Goal: Find contact information: Find contact information

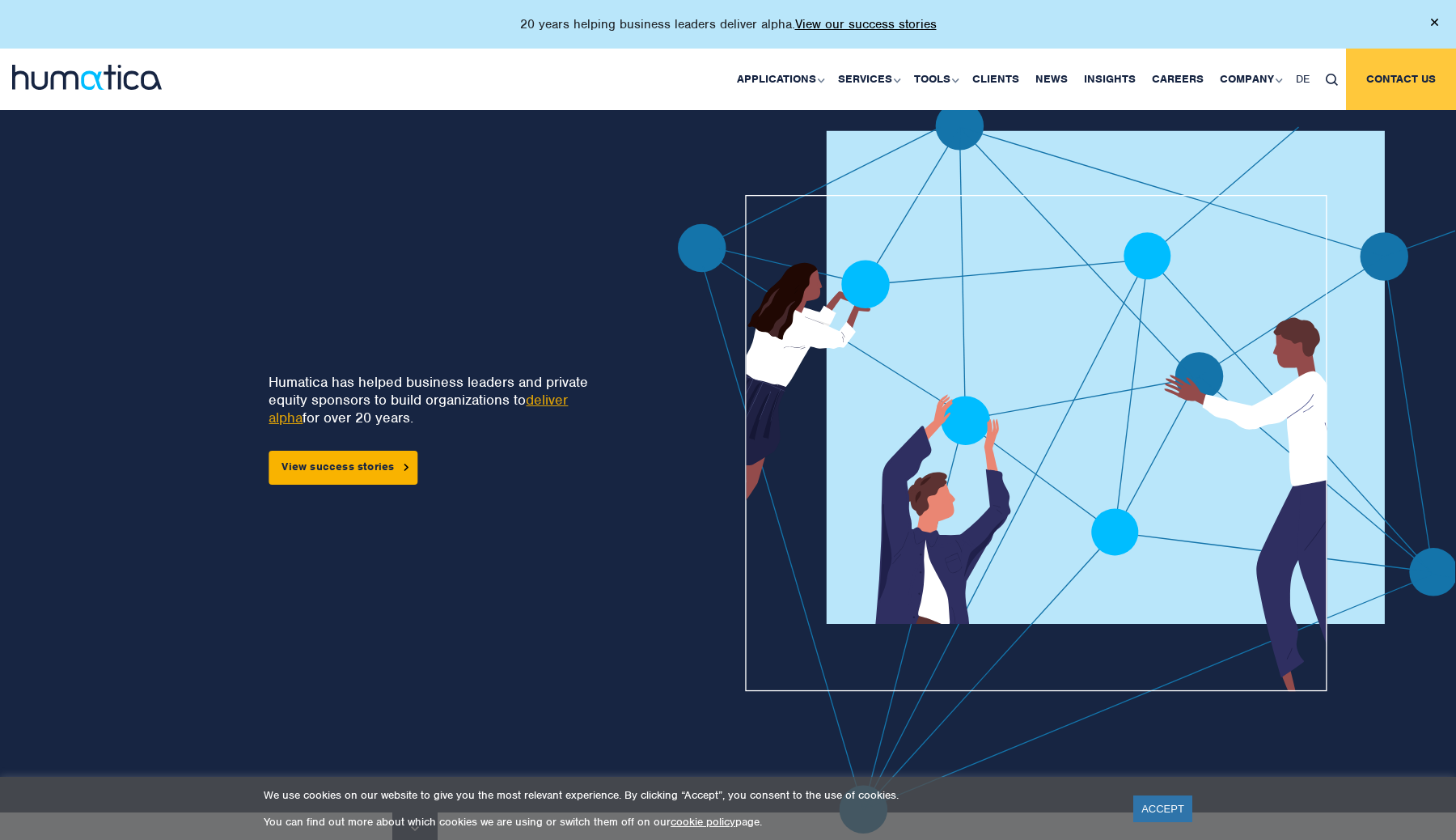
click at [1392, 79] on link "Contact us" at bounding box center [1400, 79] width 110 height 61
